Goal: Task Accomplishment & Management: Use online tool/utility

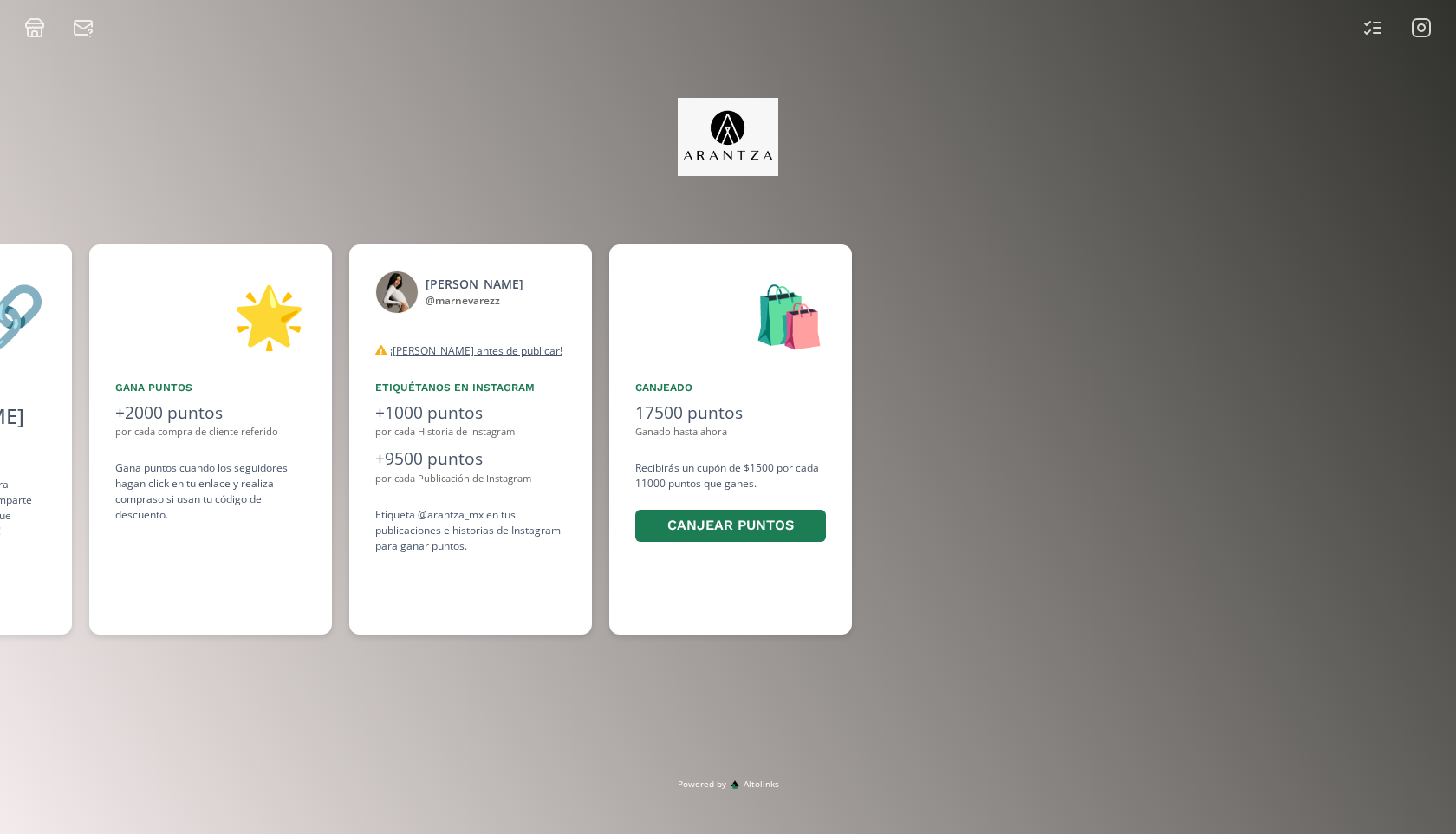
scroll to position [0, 1300]
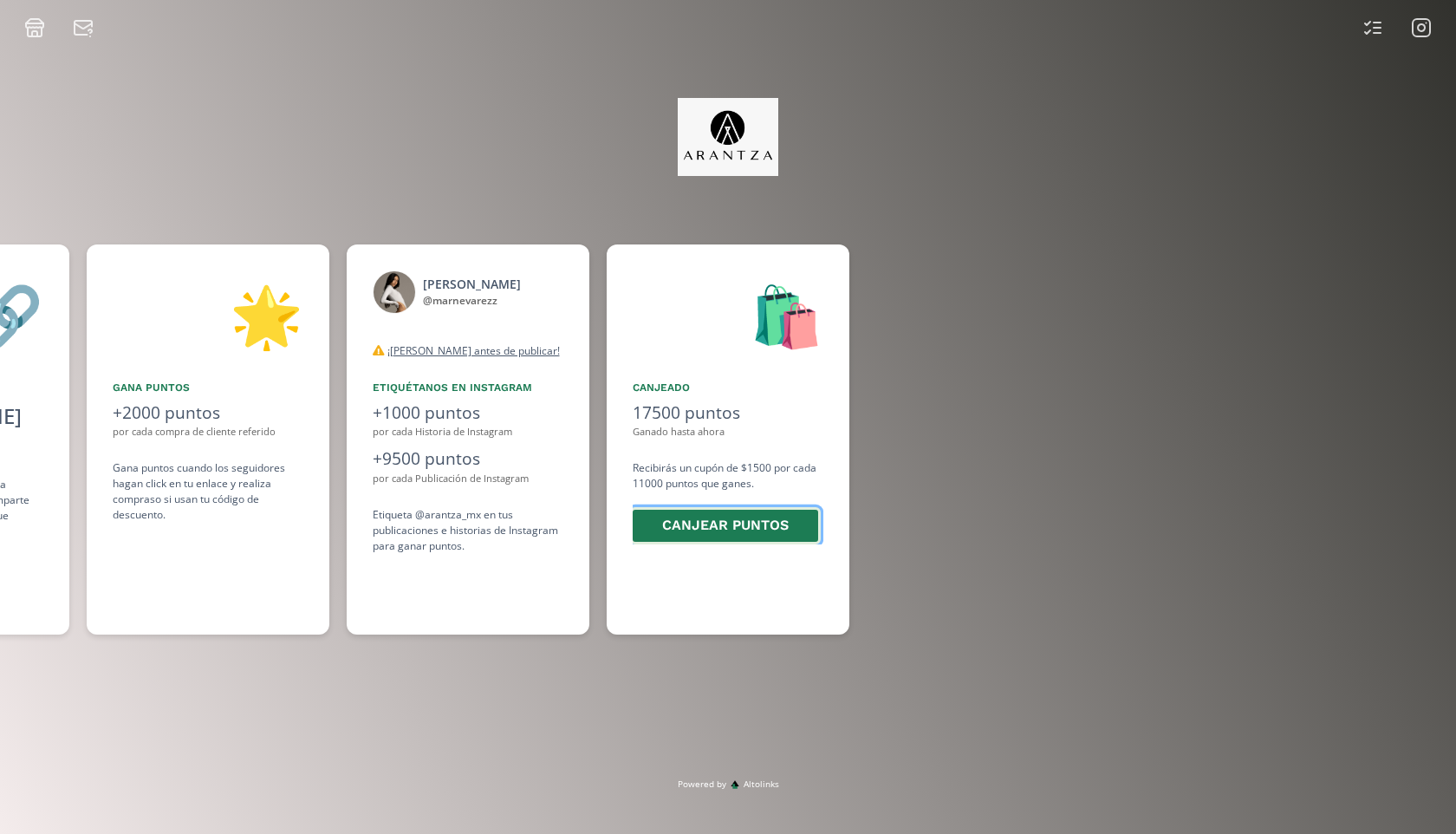
click at [782, 519] on button "Canjear puntos" at bounding box center [725, 526] width 190 height 37
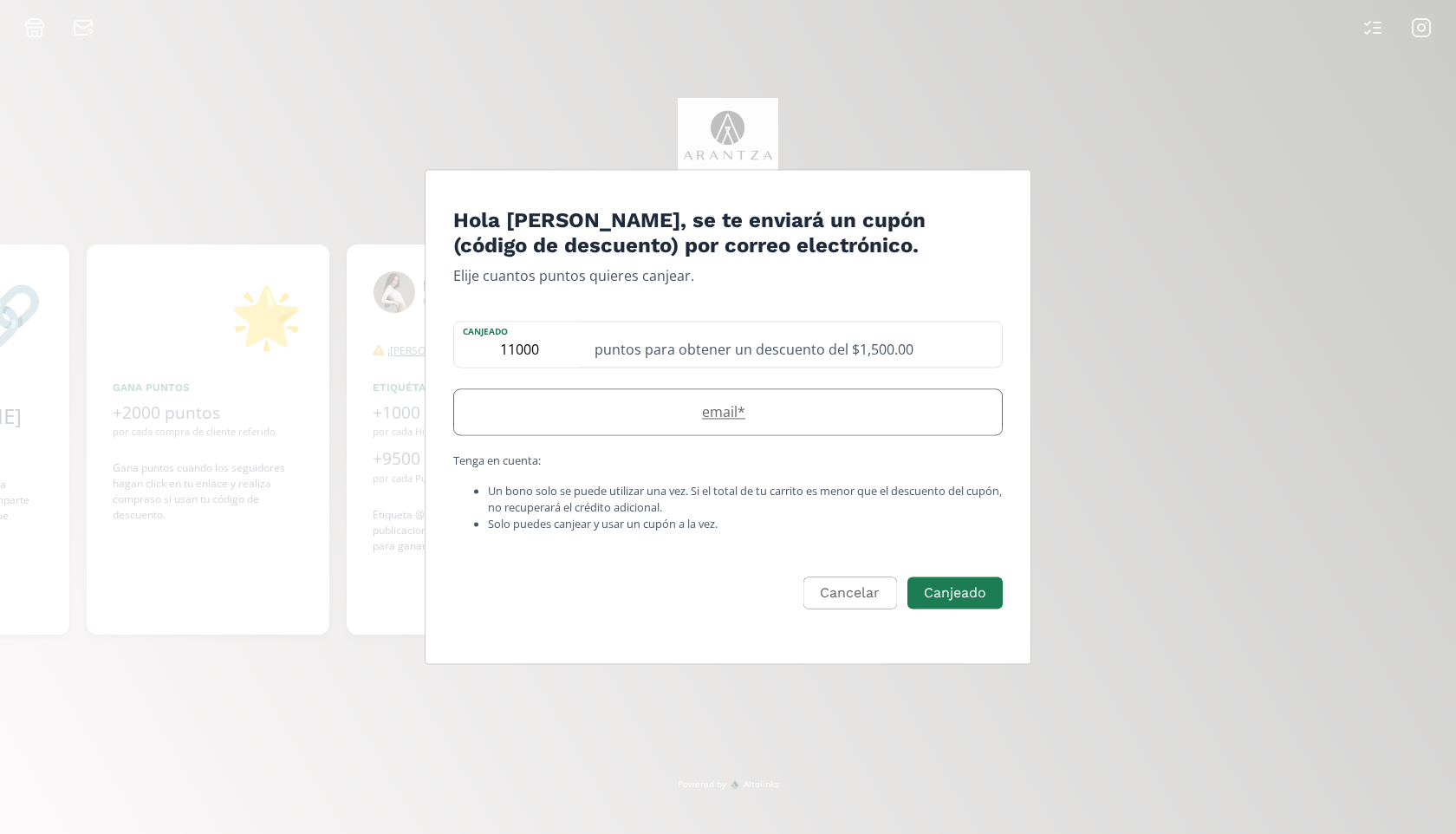
click at [738, 415] on label "email *" at bounding box center [719, 412] width 530 height 21
click at [731, 426] on input "Edit Program" at bounding box center [728, 411] width 548 height 45
type input "mariananevarezgarcia@gmail.com"
click at [984, 605] on button "Canjeado" at bounding box center [955, 593] width 101 height 37
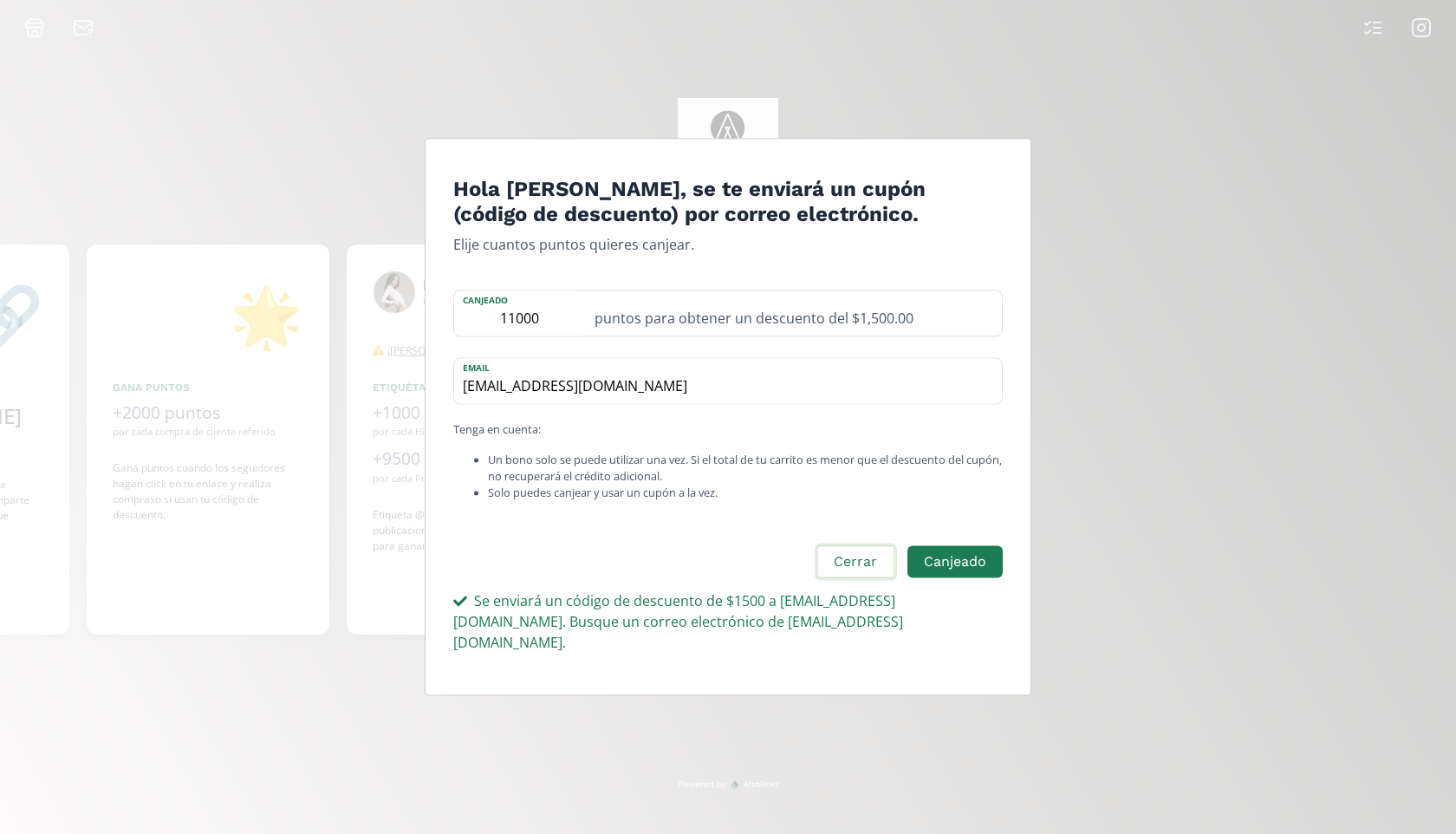
click at [863, 565] on button "Cerrar" at bounding box center [855, 562] width 82 height 37
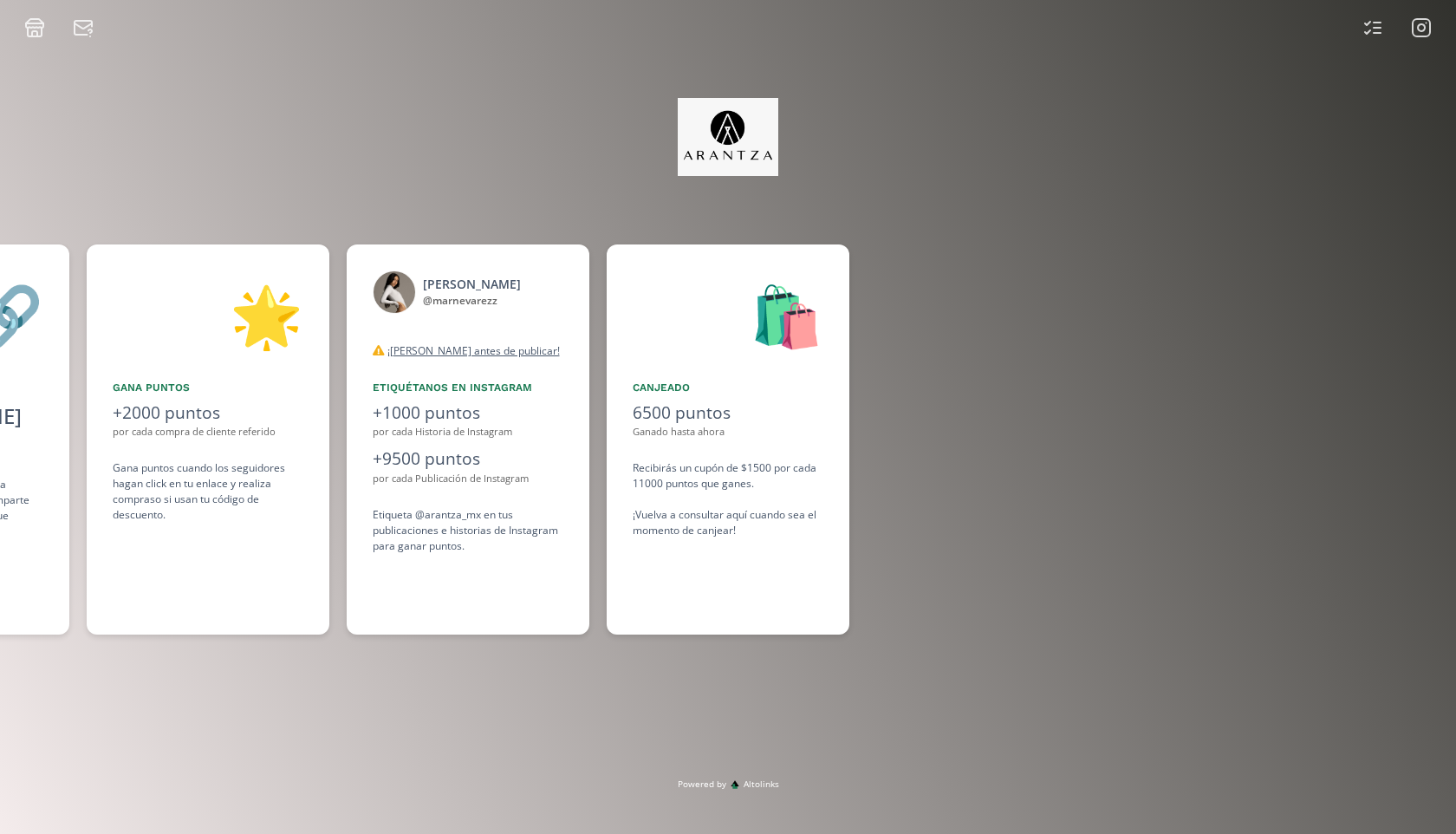
click at [1419, 30] on icon at bounding box center [1421, 28] width 21 height 21
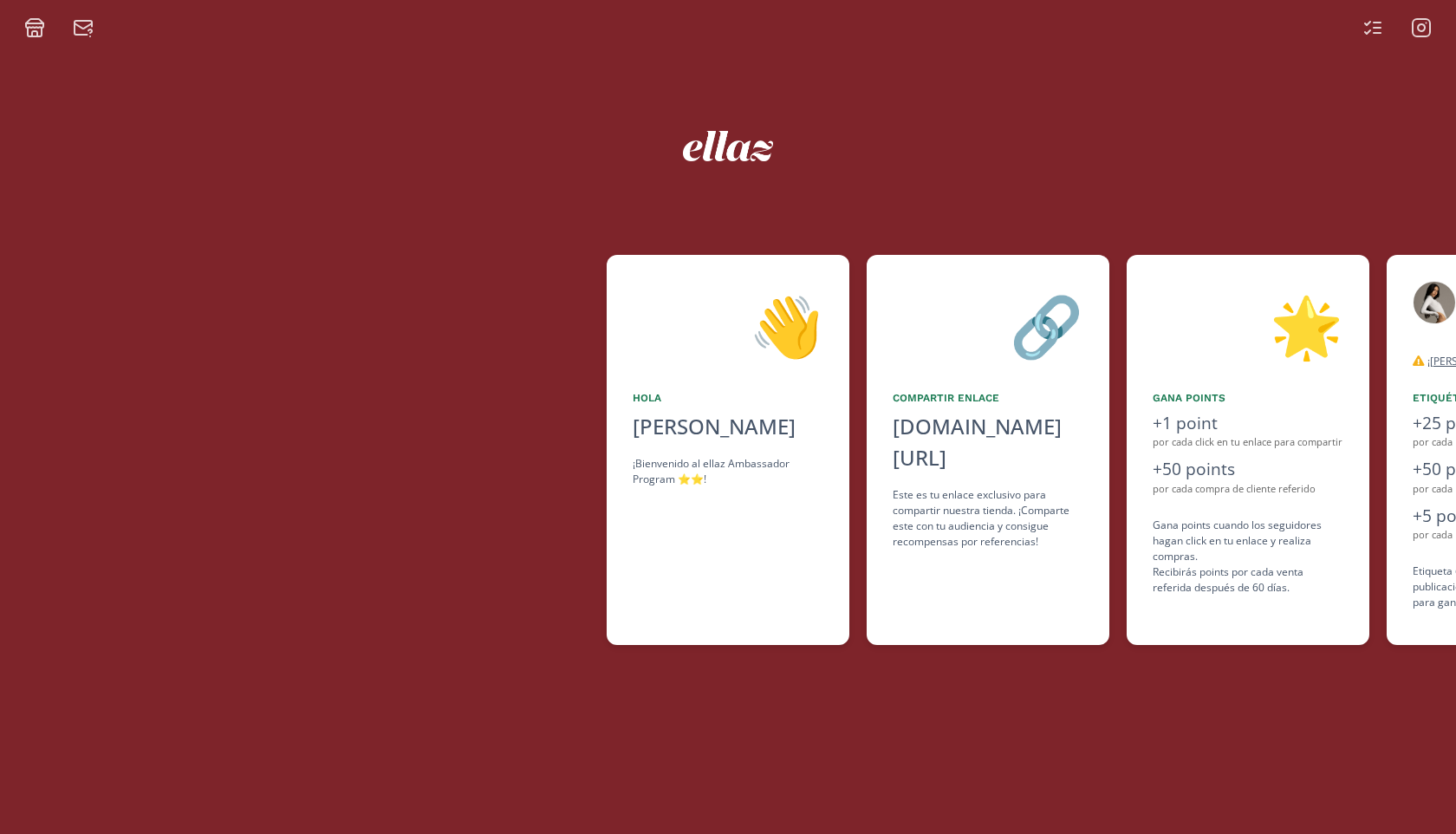
scroll to position [0, 1040]
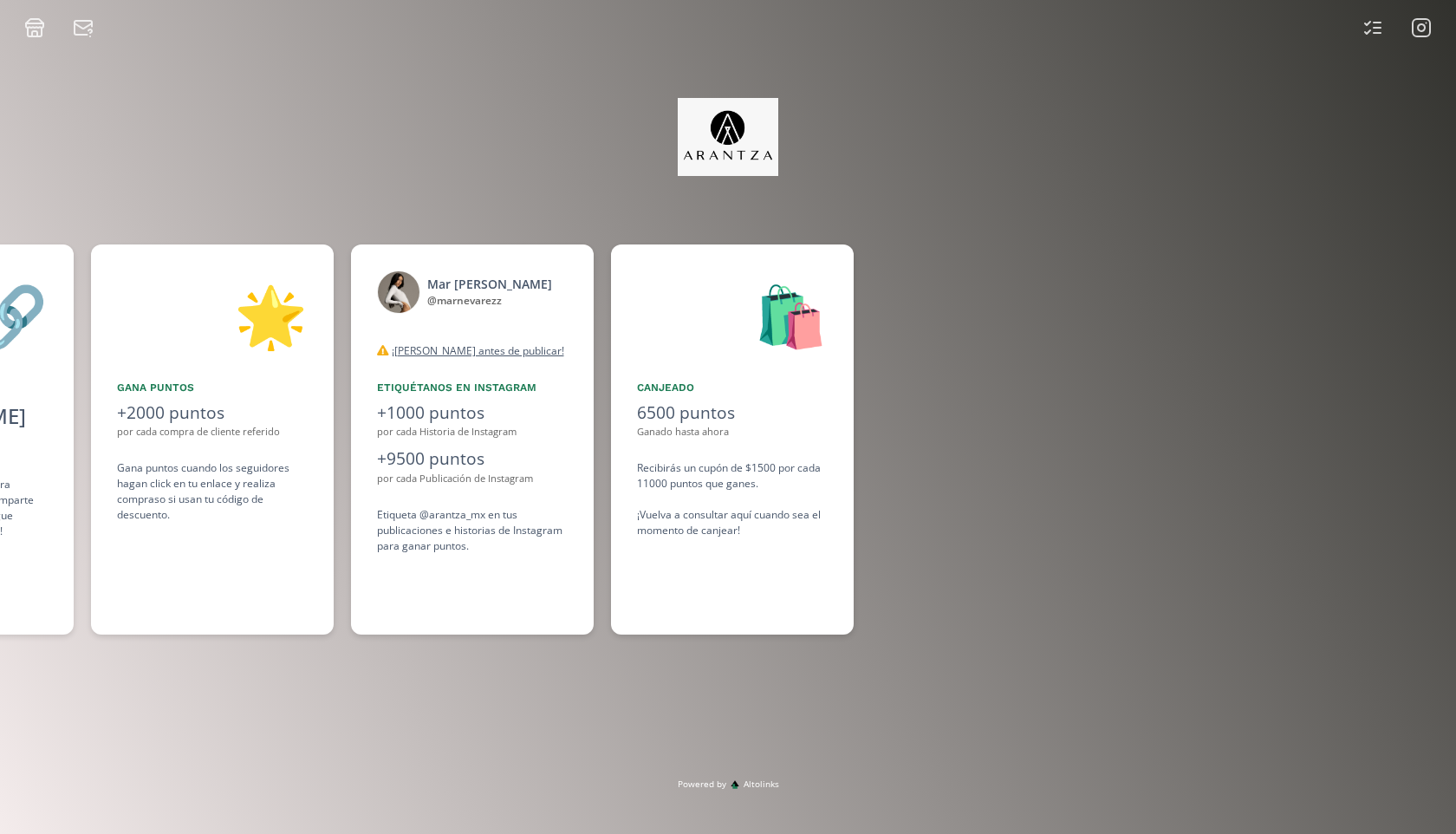
scroll to position [0, 1300]
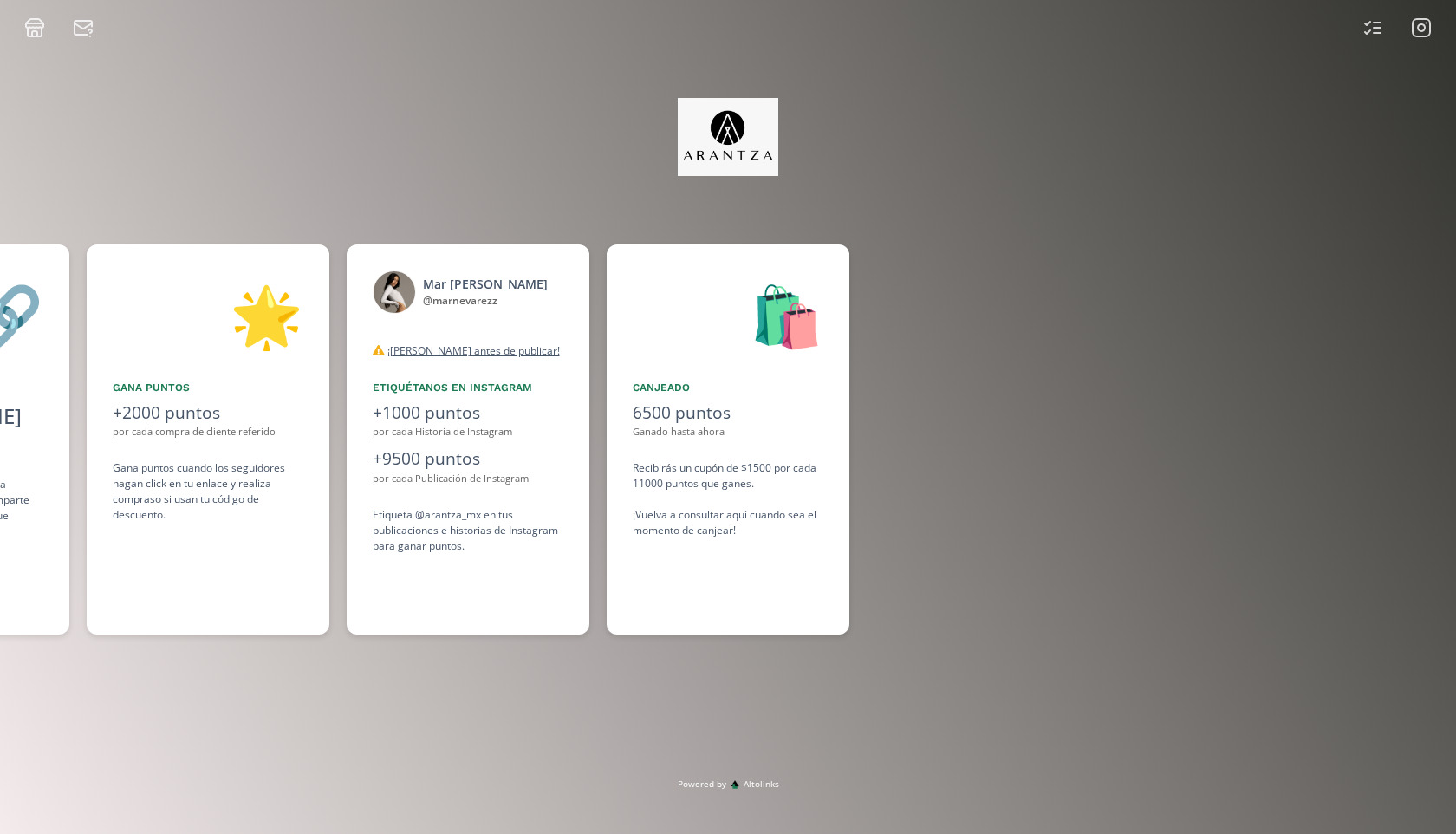
click at [1423, 23] on icon at bounding box center [1421, 28] width 21 height 21
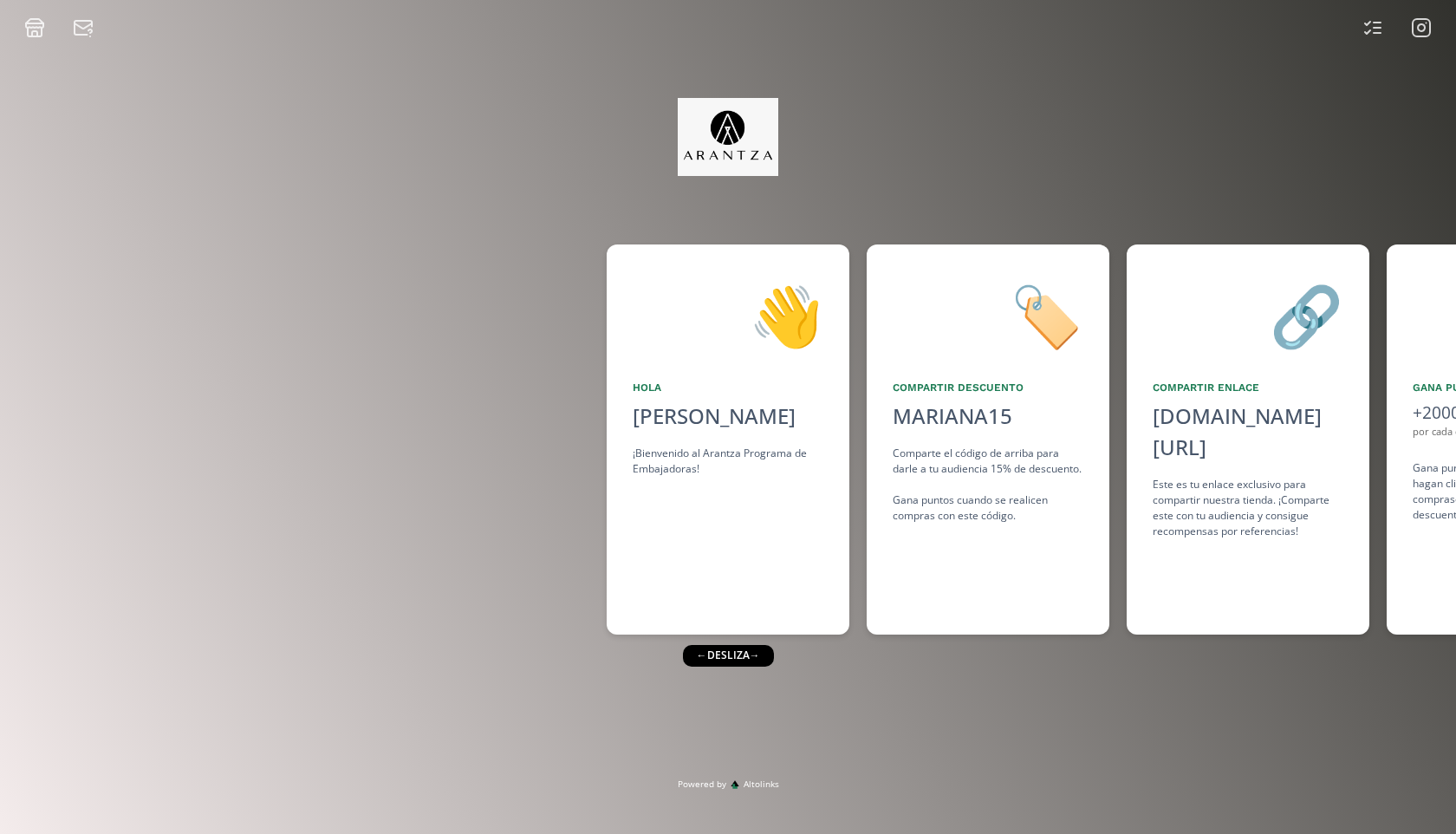
click at [1424, 33] on icon at bounding box center [1421, 28] width 21 height 21
click at [32, 34] on icon at bounding box center [35, 34] width 5 height 5
